Goal: Transaction & Acquisition: Purchase product/service

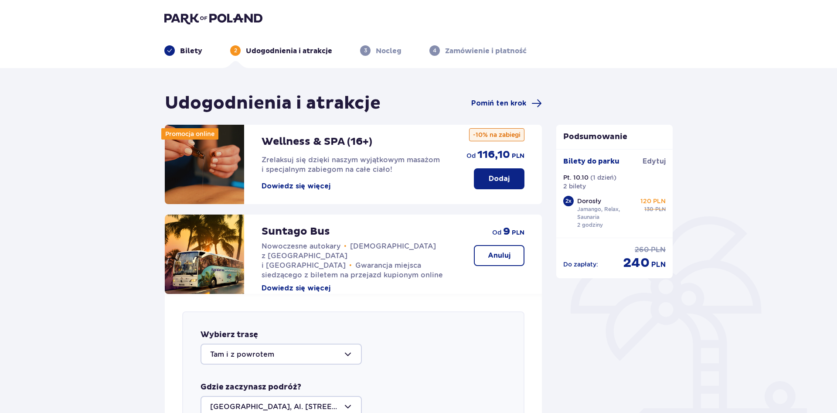
scroll to position [301, 0]
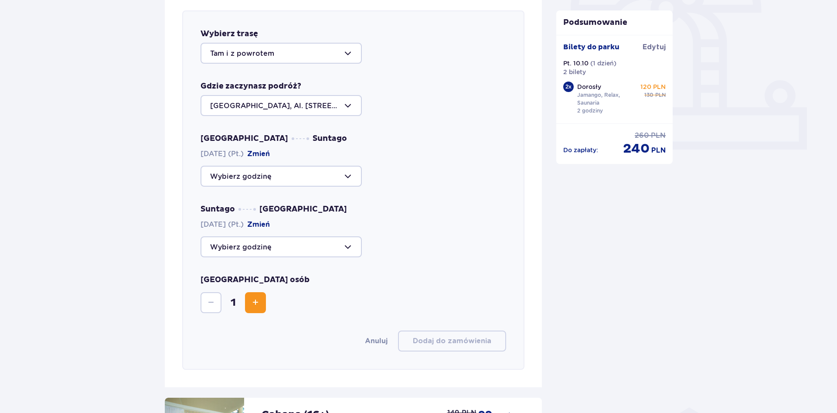
click at [342, 172] on div at bounding box center [281, 176] width 161 height 21
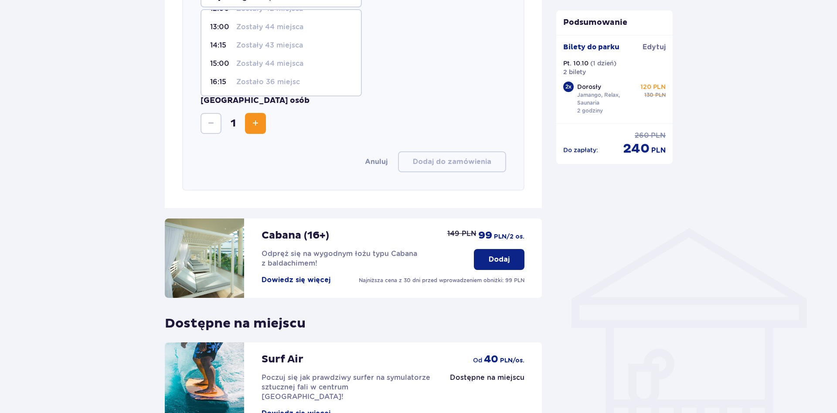
scroll to position [434, 0]
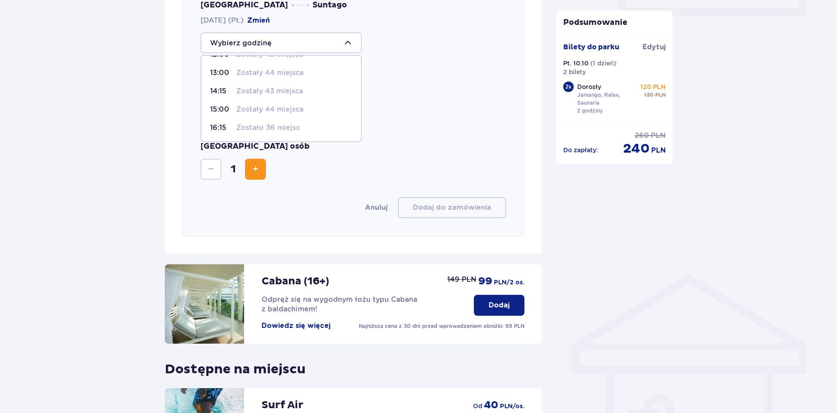
click at [270, 129] on p "Zostało 36 miejsc" at bounding box center [268, 128] width 64 height 10
type input "16:15"
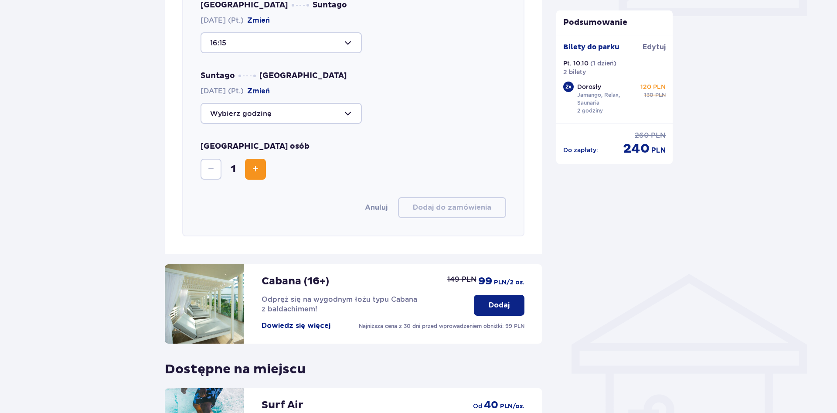
click at [287, 122] on div at bounding box center [281, 113] width 161 height 21
click at [259, 196] on p "Zostało 28 miejsc" at bounding box center [267, 199] width 63 height 10
type input "22:15"
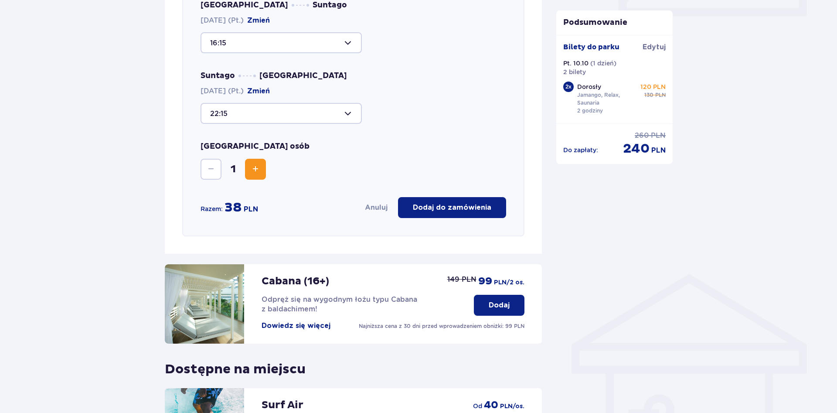
click at [480, 210] on p "Dodaj do zamówienia" at bounding box center [452, 208] width 78 height 10
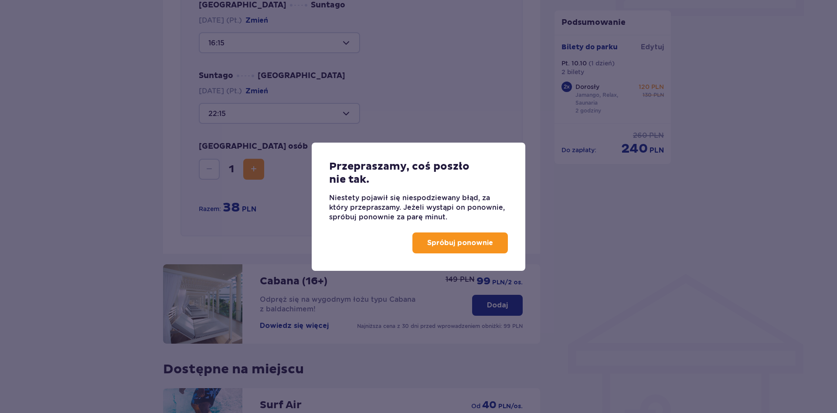
click at [470, 241] on p "Spróbuj ponownie" at bounding box center [460, 243] width 66 height 10
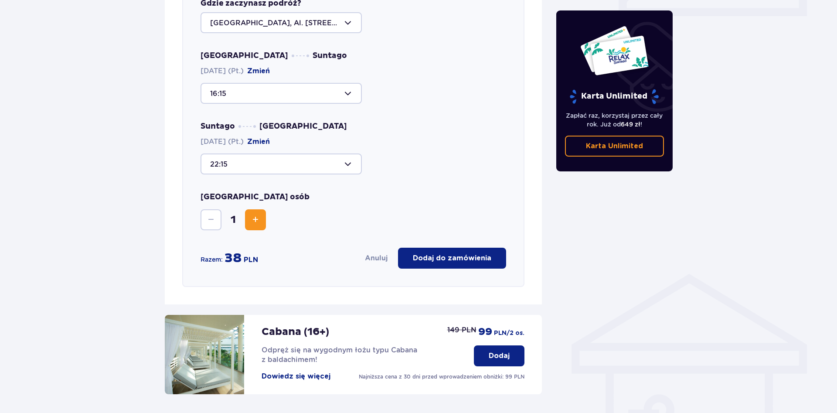
scroll to position [476, 0]
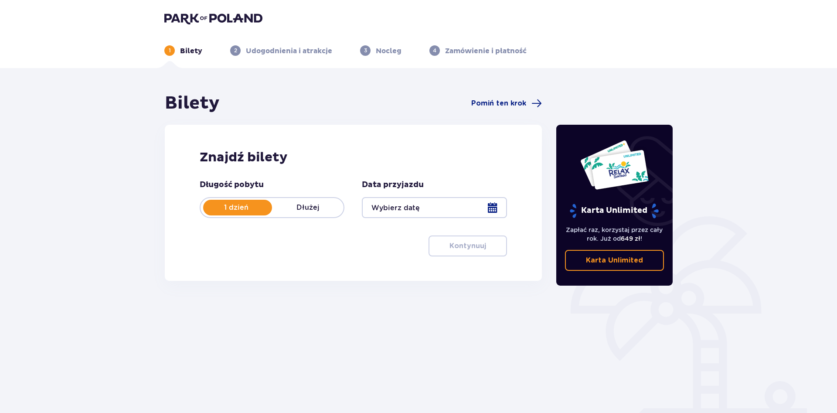
click at [497, 206] on div at bounding box center [434, 207] width 145 height 21
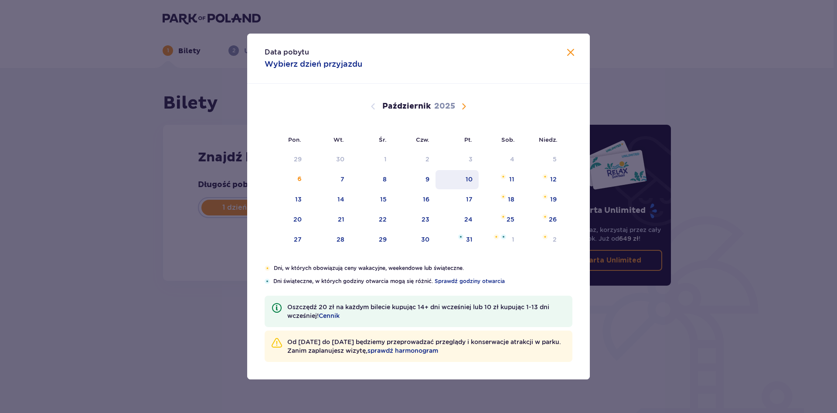
click at [478, 179] on div "10" at bounding box center [457, 179] width 43 height 19
type input "10.10.25"
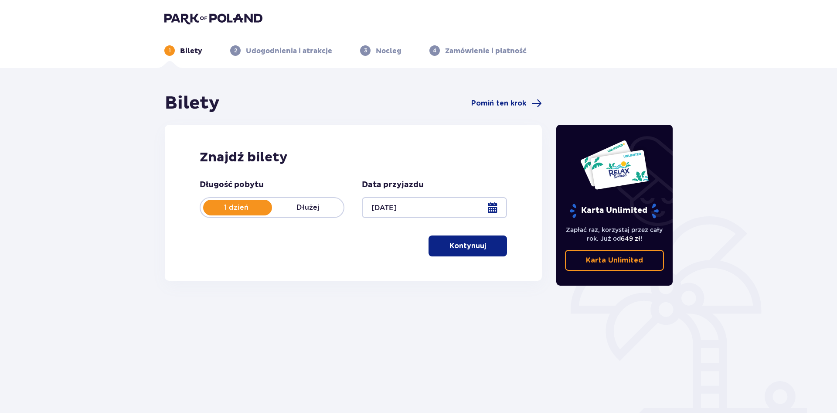
click at [460, 250] on p "Kontynuuj" at bounding box center [467, 246] width 37 height 10
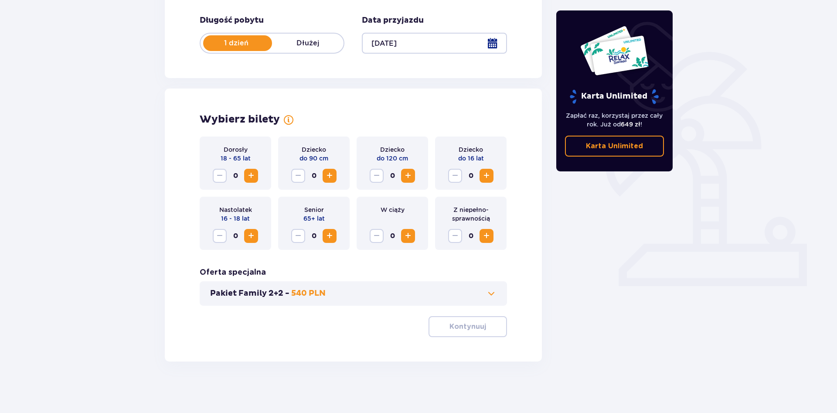
scroll to position [165, 0]
click at [243, 167] on div "Dorosły 18 - 65 lat 0" at bounding box center [236, 162] width 72 height 53
click at [247, 172] on span "Zwiększ" at bounding box center [251, 175] width 10 height 10
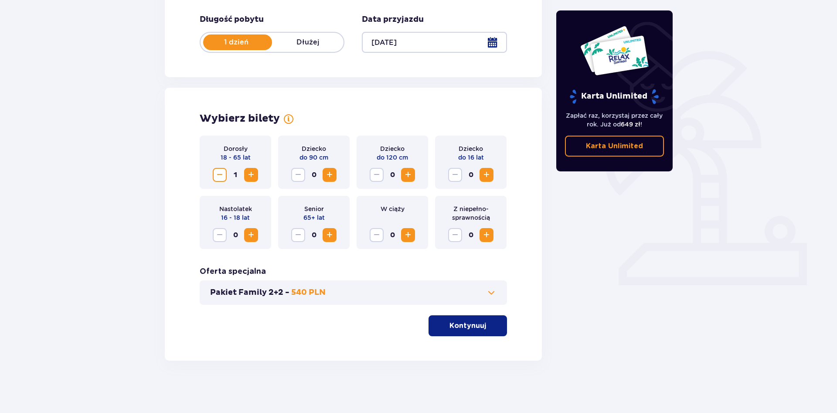
click at [249, 173] on span "Zwiększ" at bounding box center [251, 175] width 10 height 10
click at [460, 330] on p "Kontynuuj" at bounding box center [467, 326] width 37 height 10
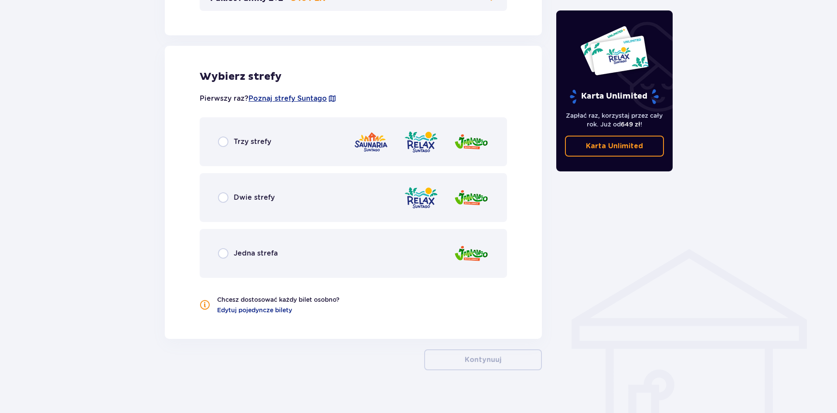
scroll to position [469, 0]
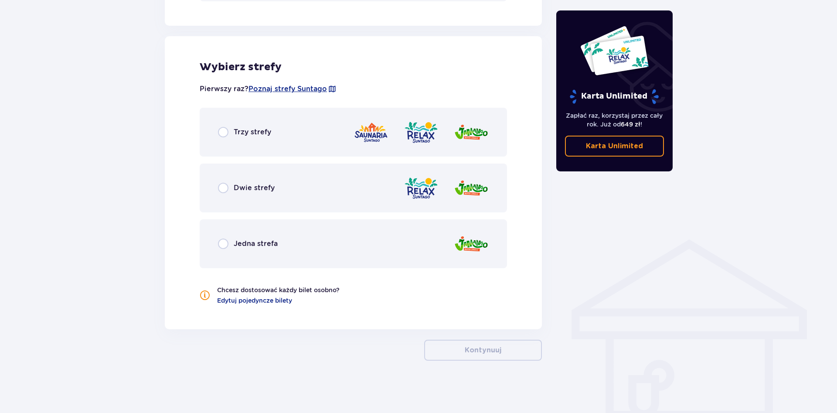
click at [237, 140] on div "Trzy strefy" at bounding box center [353, 132] width 307 height 49
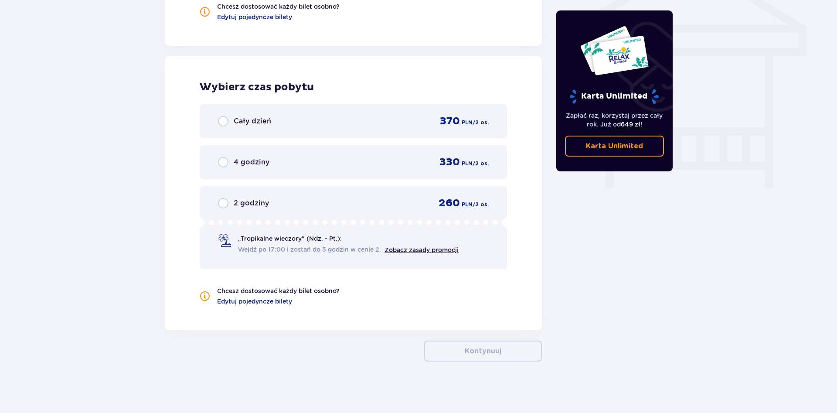
scroll to position [753, 0]
drag, startPoint x: 232, startPoint y: 198, endPoint x: 232, endPoint y: 211, distance: 12.2
click at [232, 198] on div "2 godziny" at bounding box center [243, 202] width 51 height 10
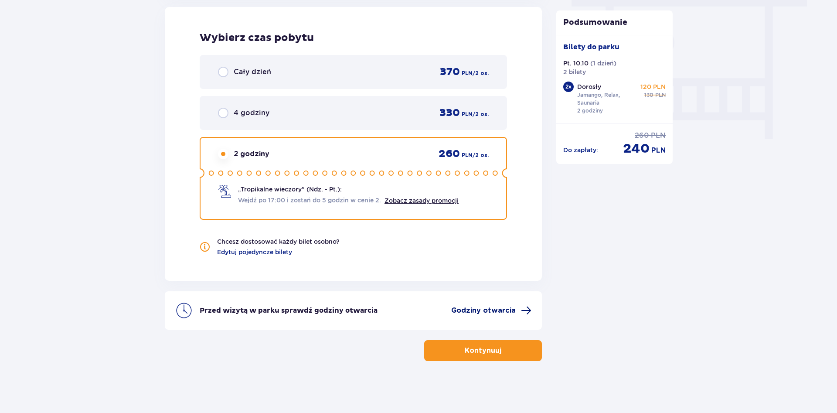
scroll to position [802, 0]
click at [489, 347] on p "Kontynuuj" at bounding box center [483, 350] width 37 height 10
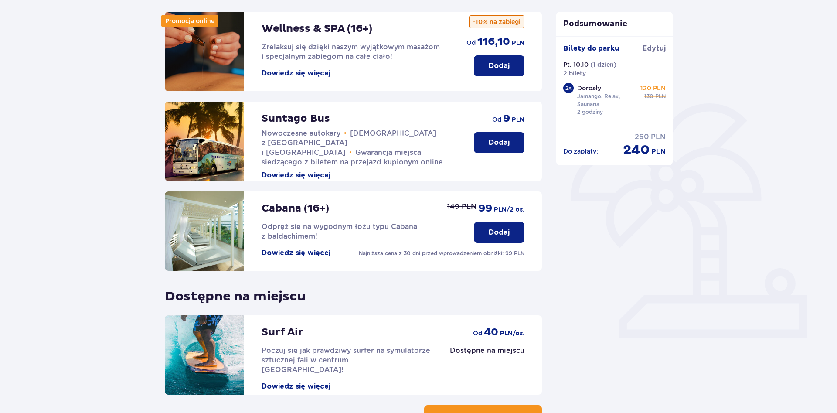
scroll to position [89, 0]
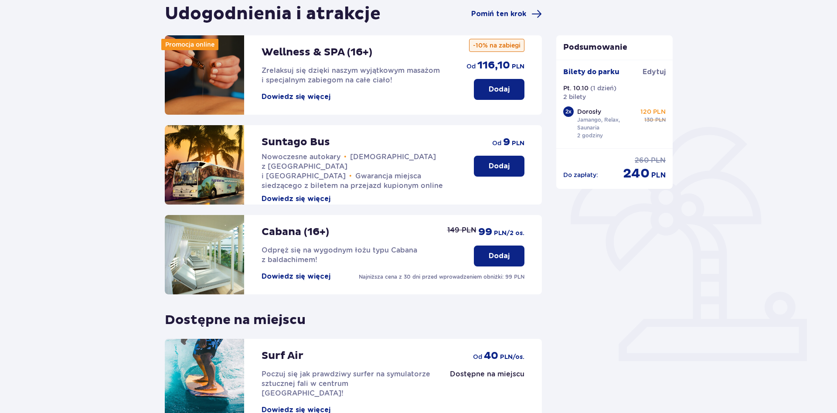
click at [498, 167] on p "Dodaj" at bounding box center [499, 166] width 21 height 10
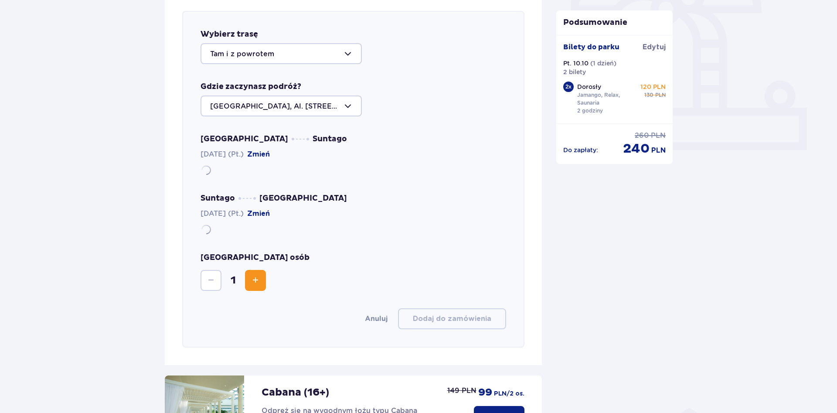
scroll to position [301, 0]
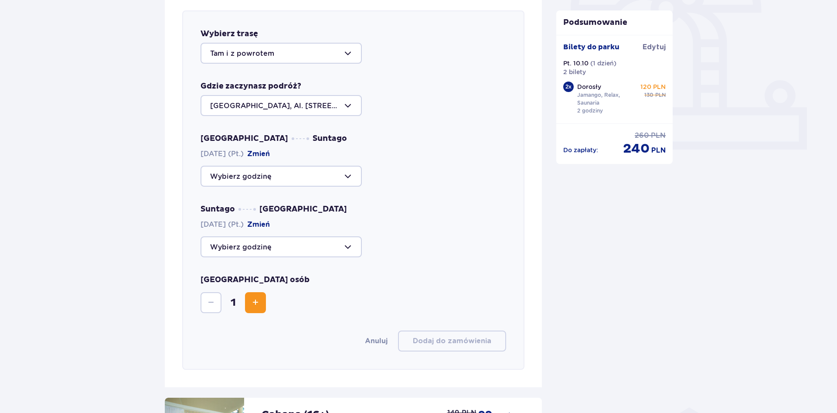
click at [313, 106] on div at bounding box center [281, 105] width 161 height 21
click at [313, 105] on div at bounding box center [281, 105] width 161 height 21
click at [263, 184] on div at bounding box center [281, 176] width 161 height 21
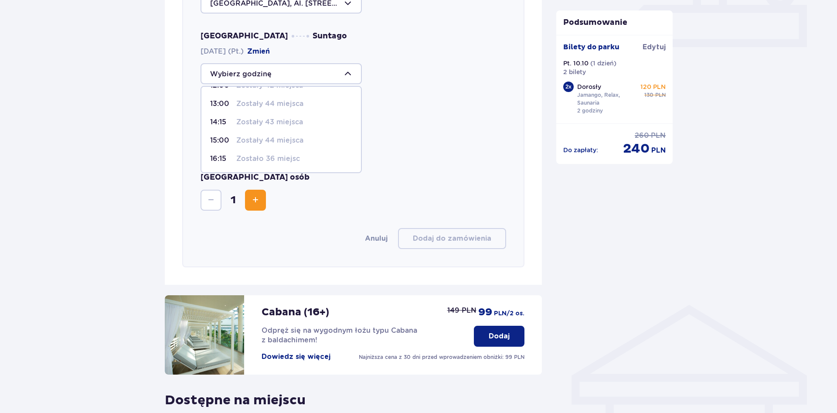
scroll to position [385, 0]
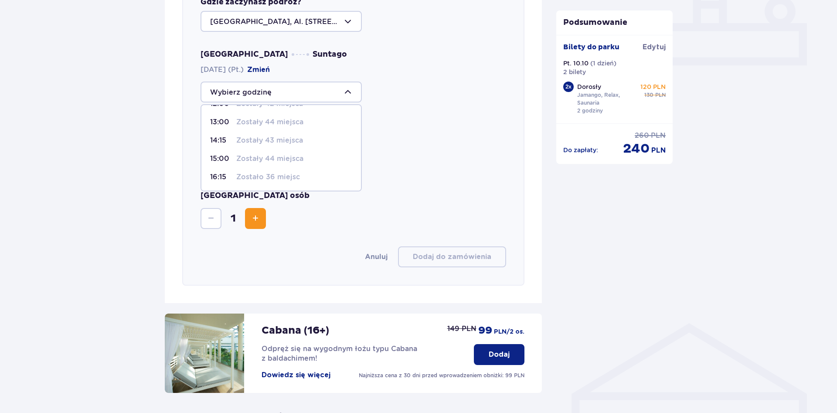
click at [301, 180] on div "16:15 Zostało 36 miejsc" at bounding box center [281, 177] width 142 height 10
type input "16:15"
click at [269, 160] on div at bounding box center [281, 162] width 161 height 21
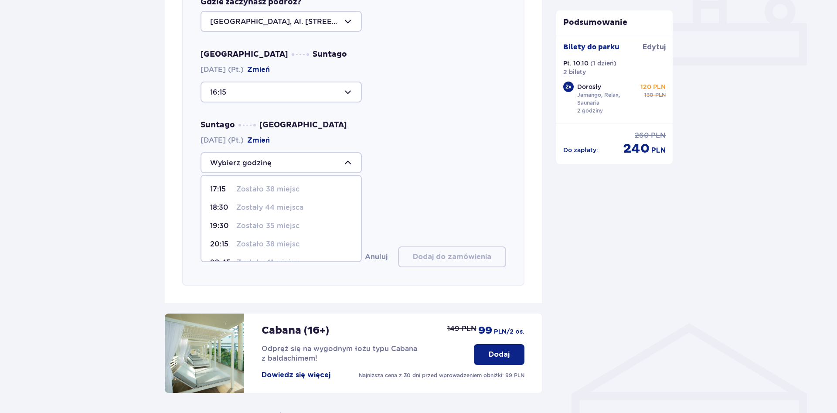
scroll to position [33, 0]
click at [255, 250] on p "Zostało 26 miejsc" at bounding box center [268, 248] width 64 height 10
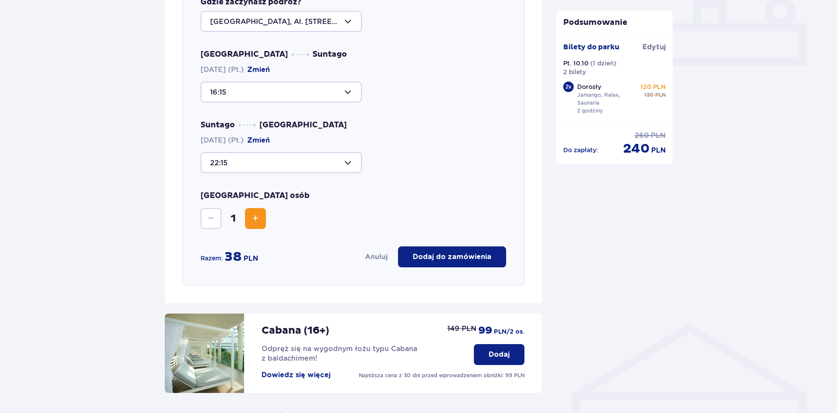
type input "22:15"
click at [256, 217] on span "Zwiększ" at bounding box center [255, 218] width 10 height 10
click at [461, 262] on button "Dodaj do zamówienia" at bounding box center [452, 256] width 108 height 21
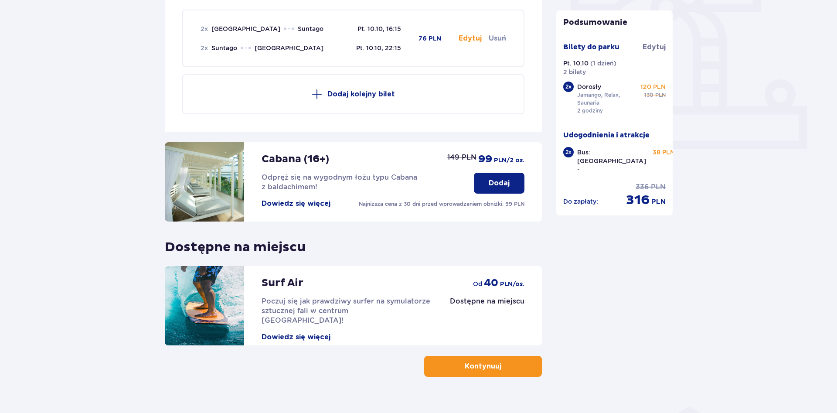
scroll to position [301, 0]
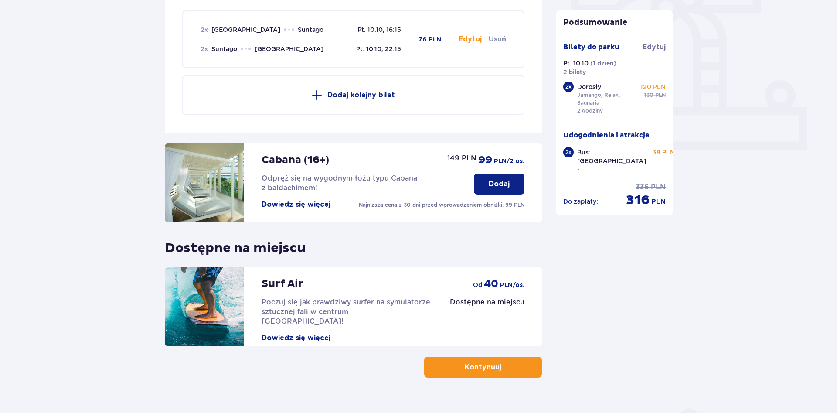
click at [510, 367] on button "Kontynuuj" at bounding box center [483, 367] width 118 height 21
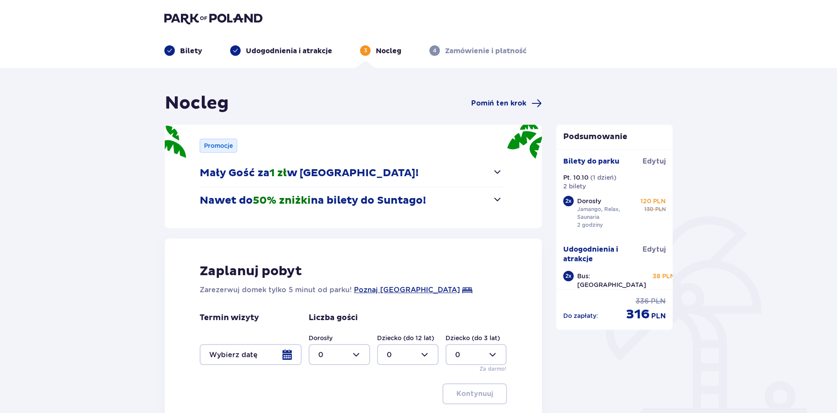
scroll to position [99, 0]
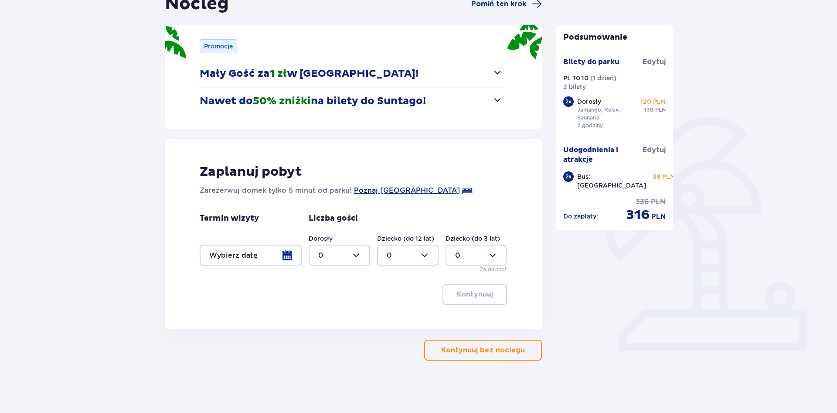
click at [482, 345] on button "Kontynuuj bez noclegu" at bounding box center [483, 350] width 118 height 21
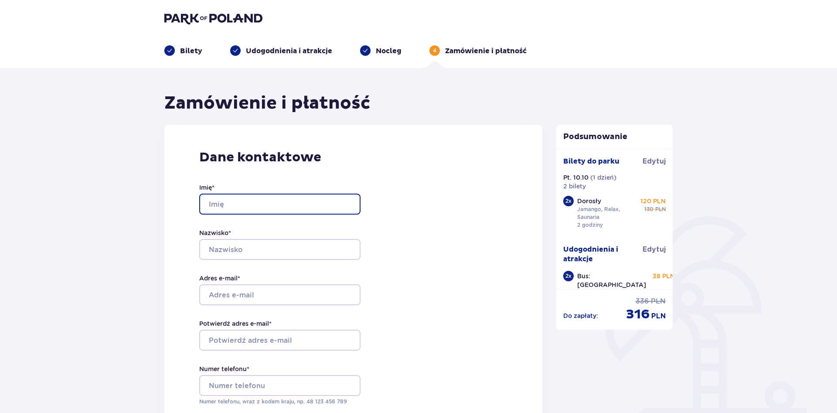
click at [287, 198] on input "Imię *" at bounding box center [279, 204] width 161 height 21
type input "Mateusz"
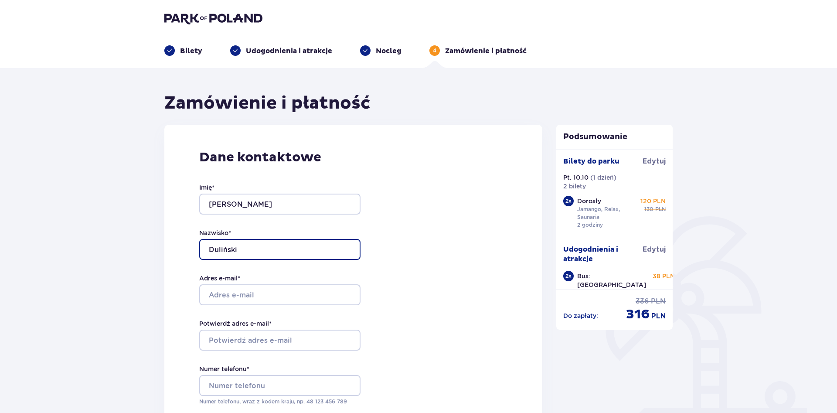
type input "Duliński"
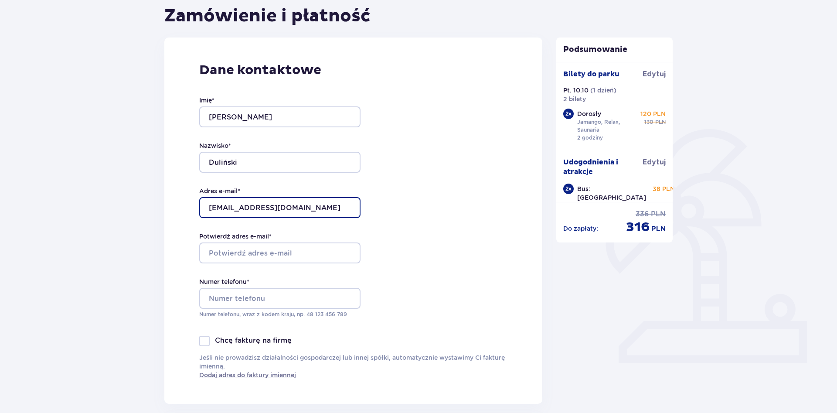
scroll to position [89, 0]
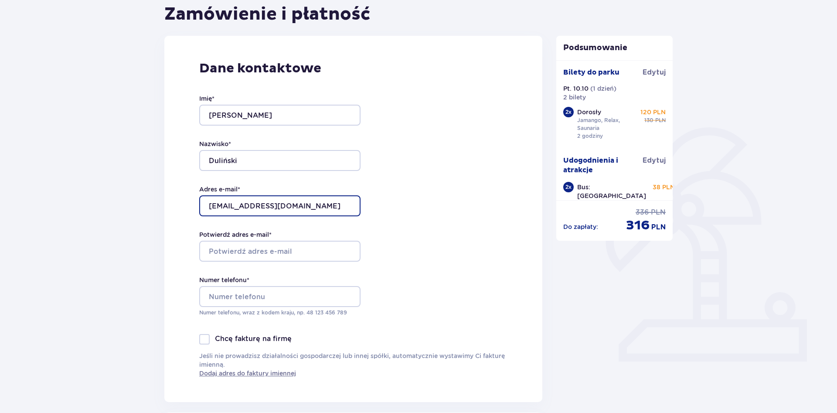
type input "matteuszdul@gmail.com"
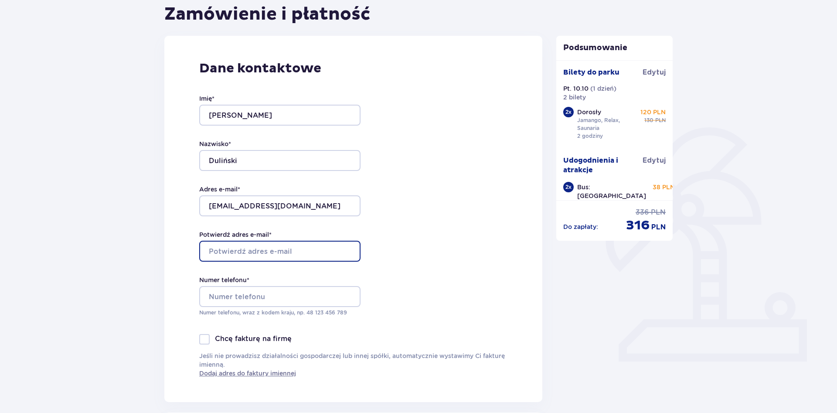
click at [277, 250] on input "Potwierdź adres e-mail *" at bounding box center [279, 251] width 161 height 21
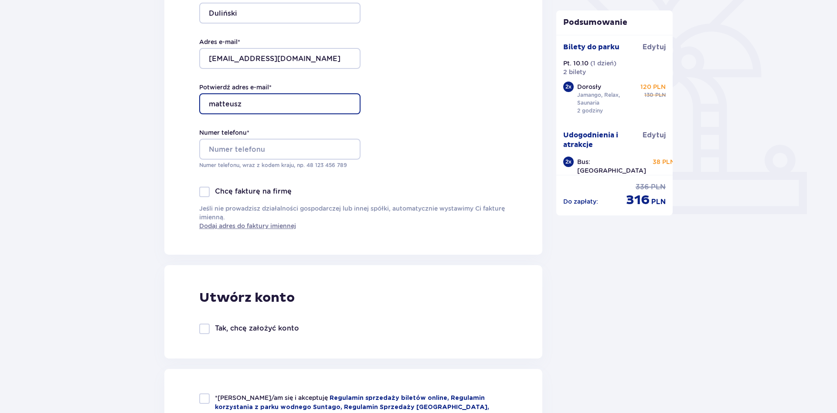
scroll to position [208, 0]
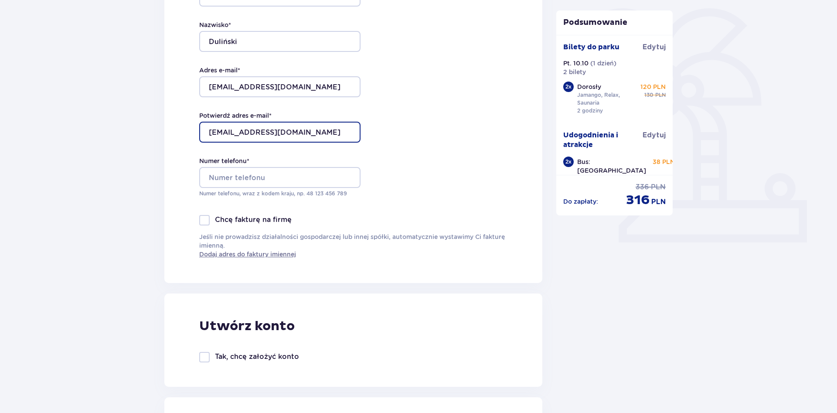
type input "matteuszdul@gmail.com"
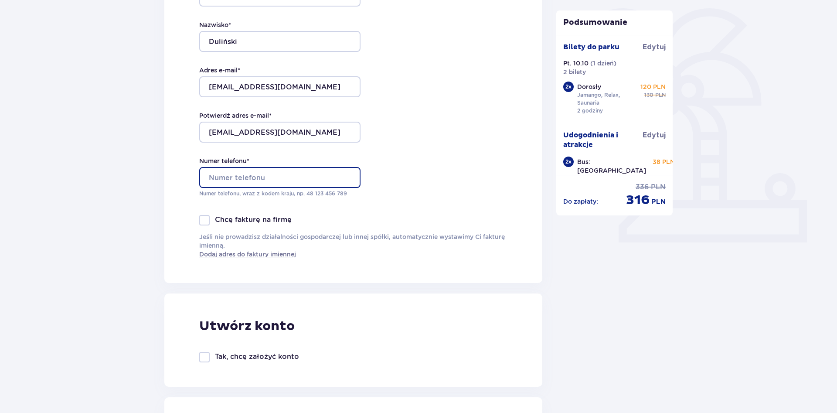
click at [282, 178] on input "Numer telefonu *" at bounding box center [279, 177] width 161 height 21
type input "503740810"
click at [70, 179] on div "Zamówienie i płatność Dane kontaktowe Imię * Mateusz Nazwisko * Duliński Adres …" at bounding box center [418, 404] width 837 height 1089
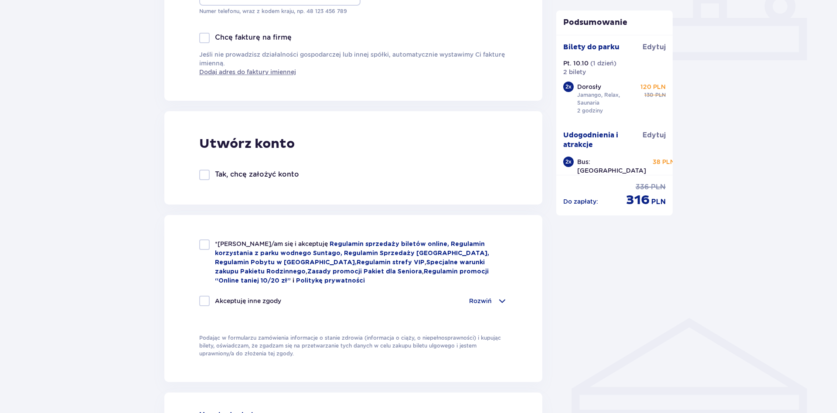
scroll to position [519, 0]
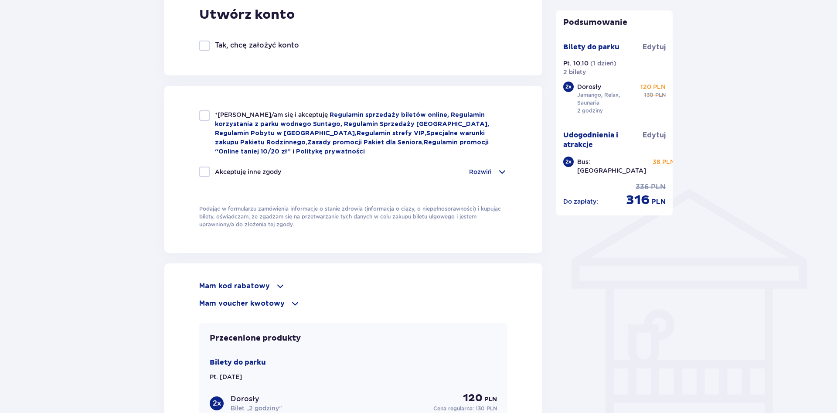
click at [191, 119] on div "*Zapoznałem/am się i akceptuję Regulamin sprzedaży biletów online, Regulamin ko…" at bounding box center [353, 169] width 378 height 167
click at [205, 119] on div at bounding box center [204, 115] width 10 height 10
checkbox input "true"
click at [207, 171] on div at bounding box center [204, 172] width 10 height 10
checkbox input "true"
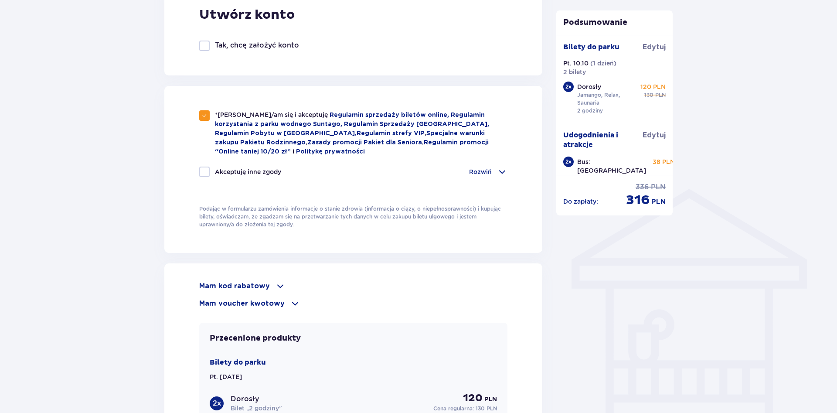
checkbox input "true"
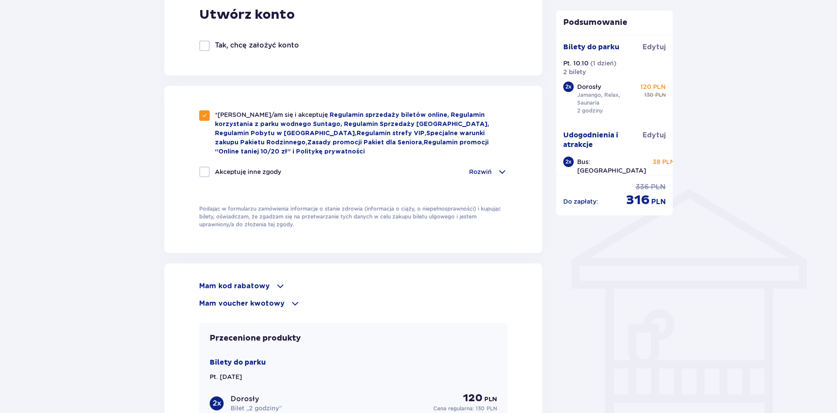
checkbox input "true"
drag, startPoint x: 113, startPoint y: 217, endPoint x: 160, endPoint y: 208, distance: 47.5
click at [114, 217] on div "Zamówienie i płatność Dane kontaktowe Imię * Mateusz Nazwisko * Duliński Adres …" at bounding box center [418, 93] width 837 height 1089
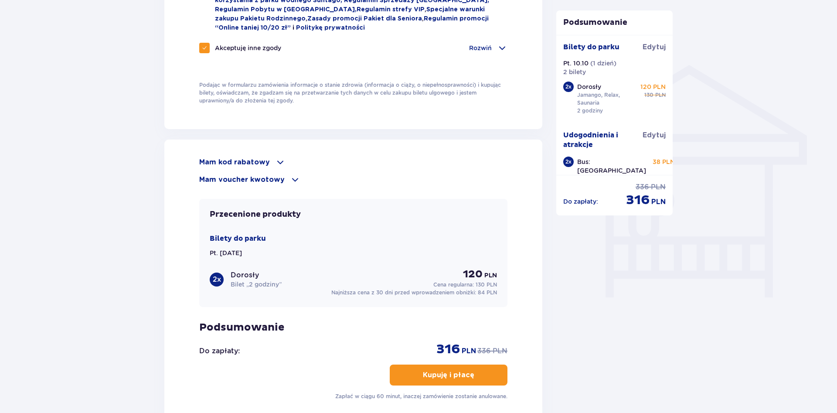
scroll to position [653, 0]
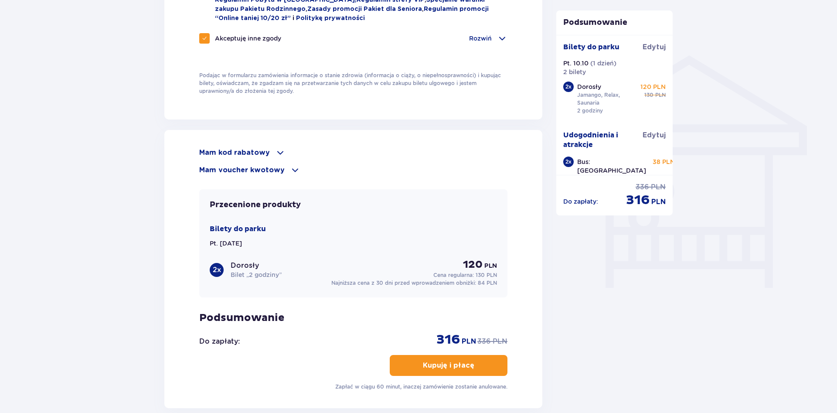
click at [262, 150] on p "Mam kod rabatowy" at bounding box center [234, 153] width 71 height 10
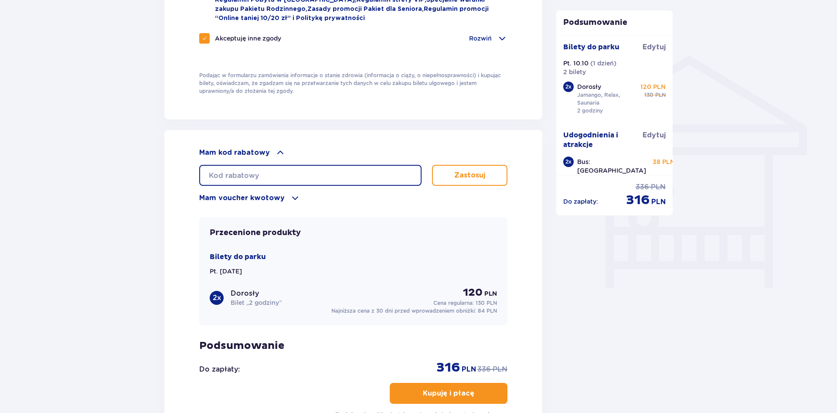
click at [305, 173] on input "text" at bounding box center [310, 175] width 222 height 21
type input "LDDZAPIEDVRQ7U"
click at [473, 168] on button "Zastosuj" at bounding box center [469, 175] width 75 height 21
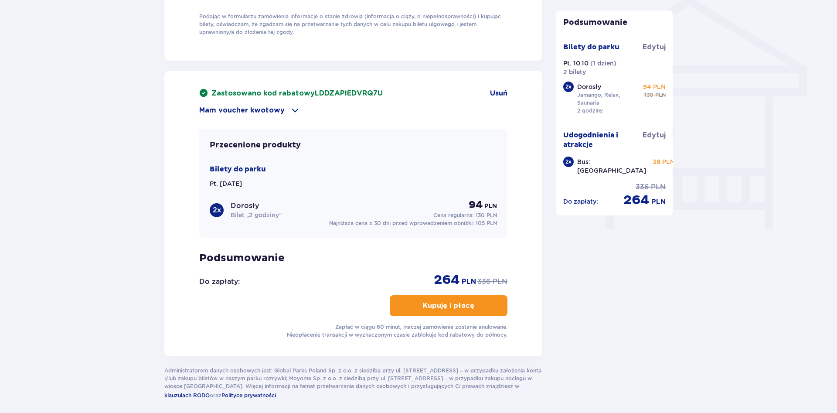
scroll to position [749, 0]
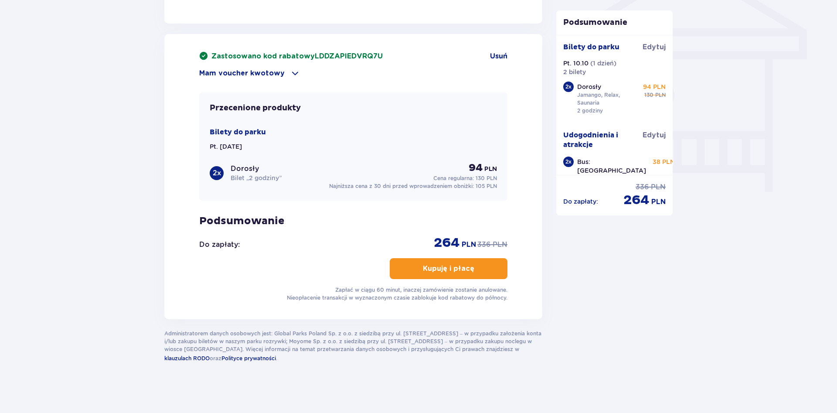
click at [457, 264] on p "Kupuję i płacę" at bounding box center [448, 269] width 51 height 10
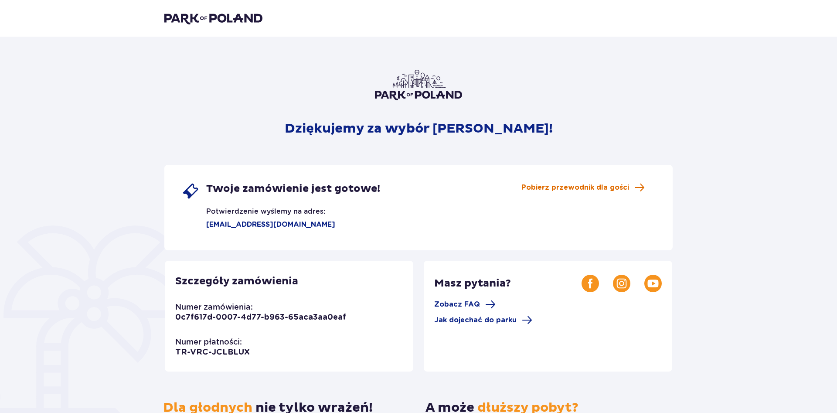
click at [560, 190] on span "Pobierz przewodnik dla gości" at bounding box center [575, 188] width 108 height 10
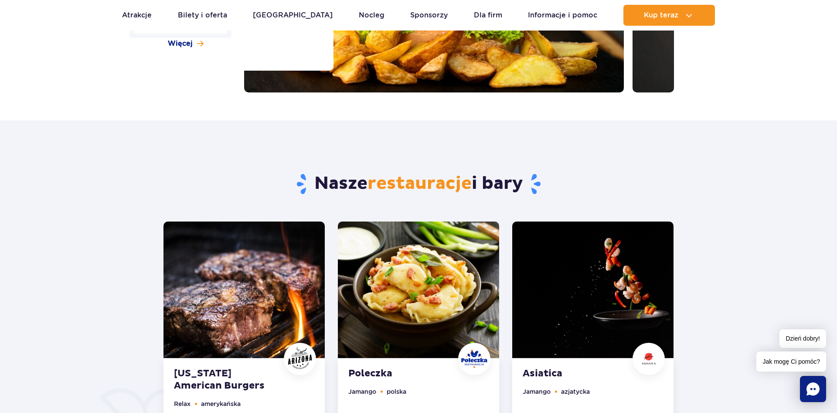
scroll to position [445, 0]
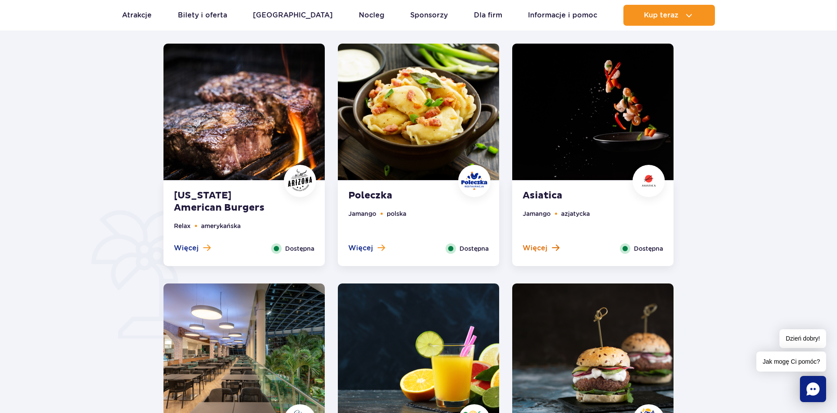
click at [545, 247] on span "Więcej" at bounding box center [535, 248] width 25 height 10
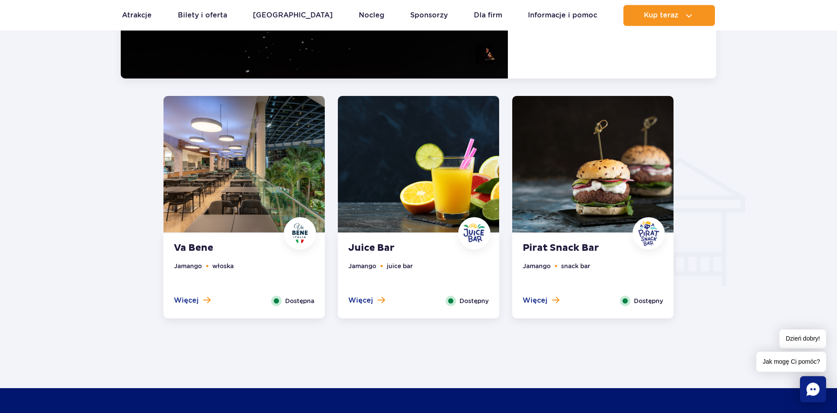
scroll to position [589, 0]
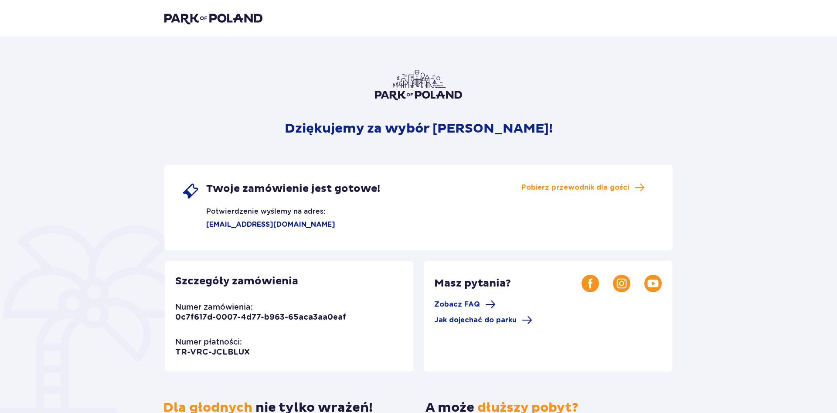
click at [222, 14] on img at bounding box center [213, 18] width 98 height 12
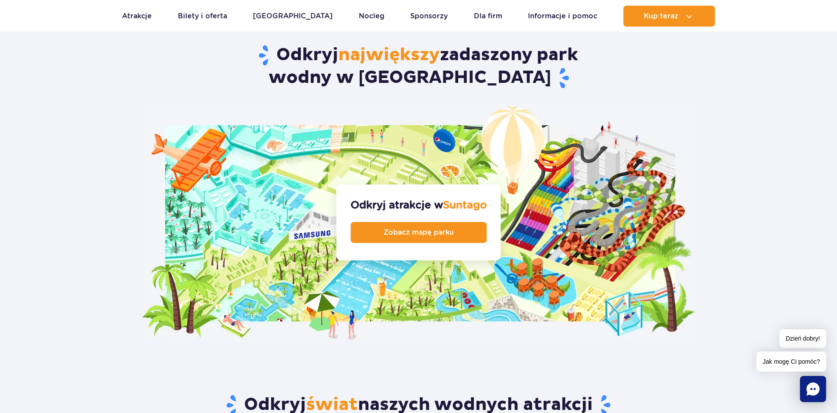
scroll to position [1156, 0]
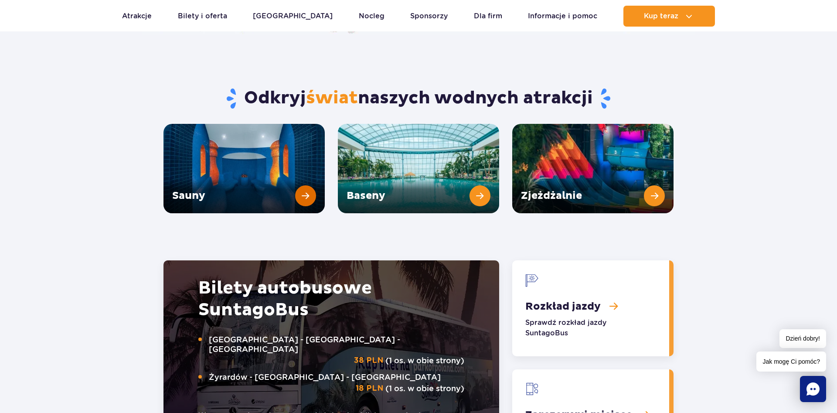
click at [300, 173] on link "Sauny" at bounding box center [243, 168] width 161 height 89
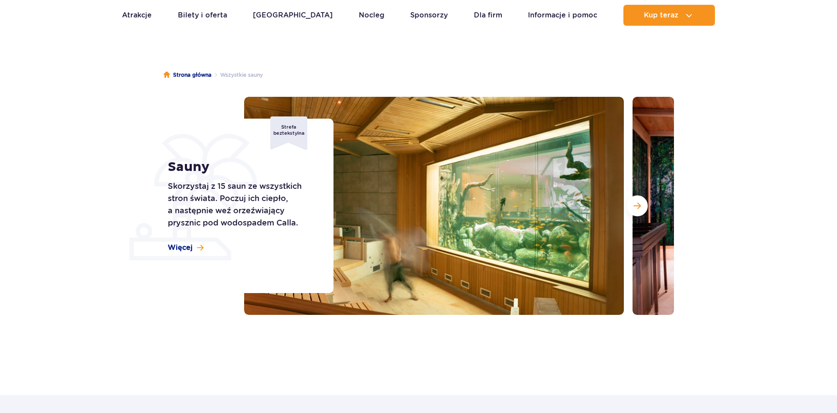
scroll to position [44, 0]
click at [637, 207] on span "Następny slajd" at bounding box center [636, 206] width 7 height 8
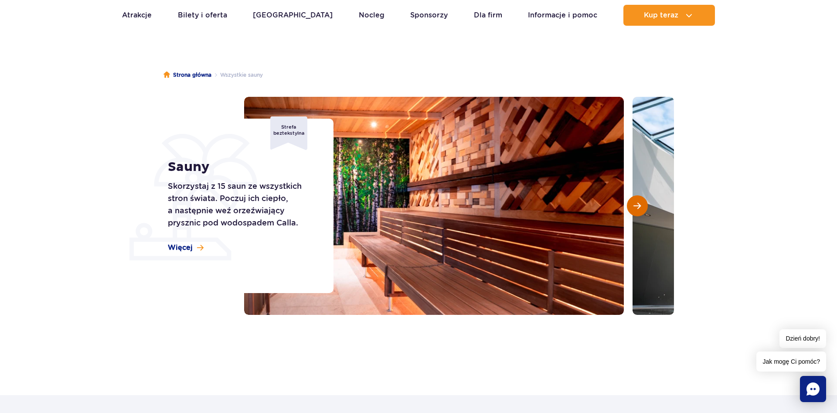
click at [637, 207] on span "Następny slajd" at bounding box center [636, 206] width 7 height 8
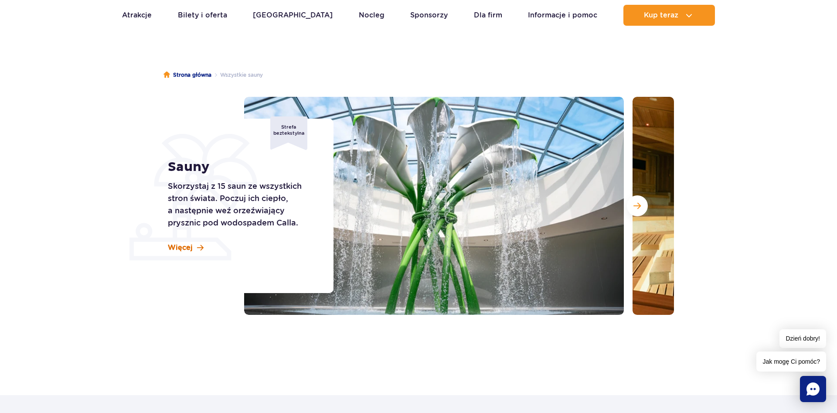
click at [189, 243] on span "Więcej" at bounding box center [180, 248] width 25 height 10
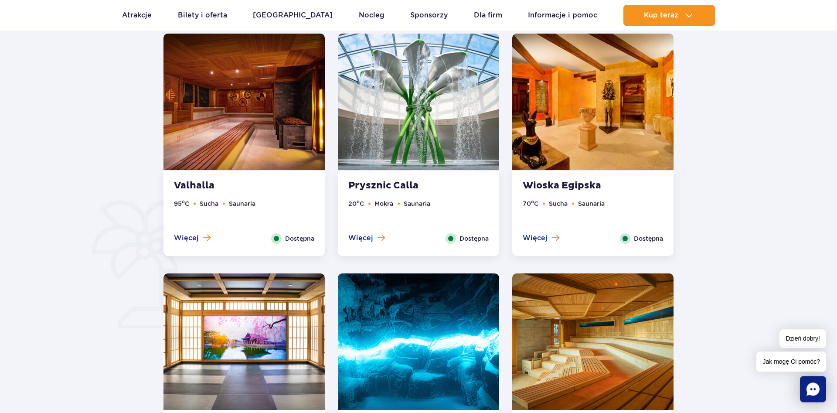
scroll to position [484, 0]
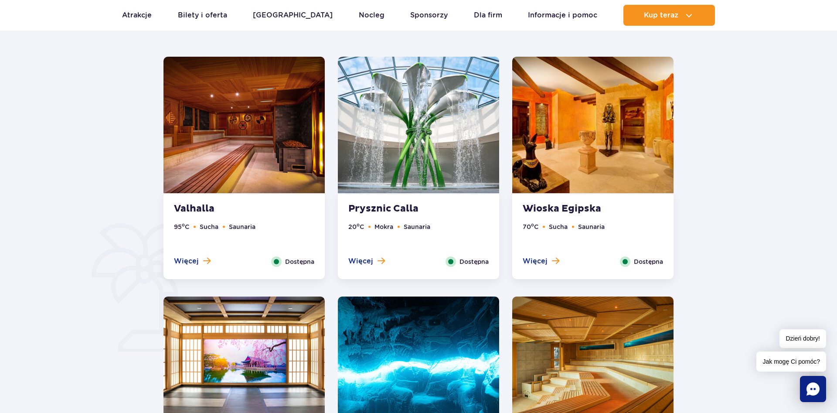
click at [582, 149] on img at bounding box center [592, 125] width 161 height 136
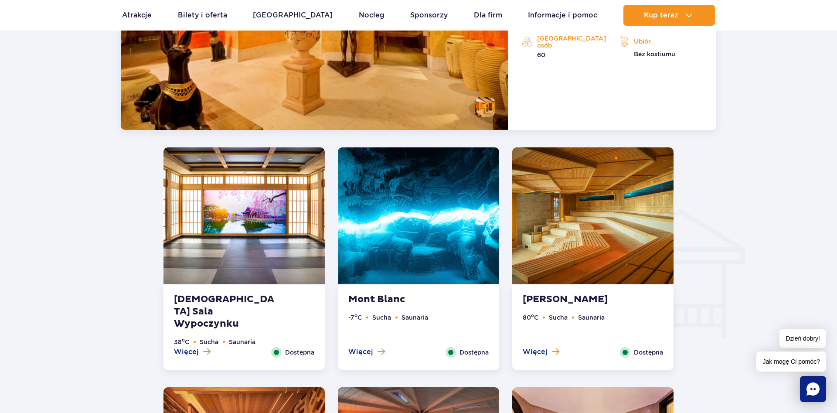
scroll to position [997, 0]
